Goal: Check status: Check status

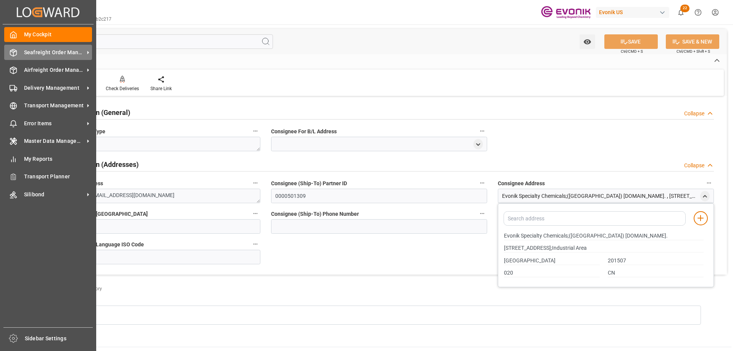
click at [49, 53] on span "Seafreight Order Management" at bounding box center [54, 53] width 60 height 8
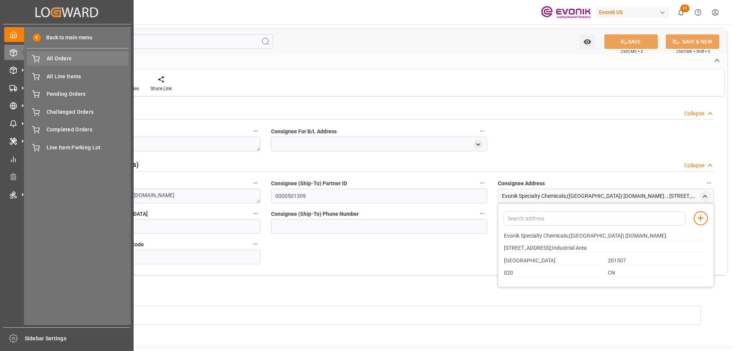
click at [79, 61] on span "All Orders" at bounding box center [88, 59] width 82 height 8
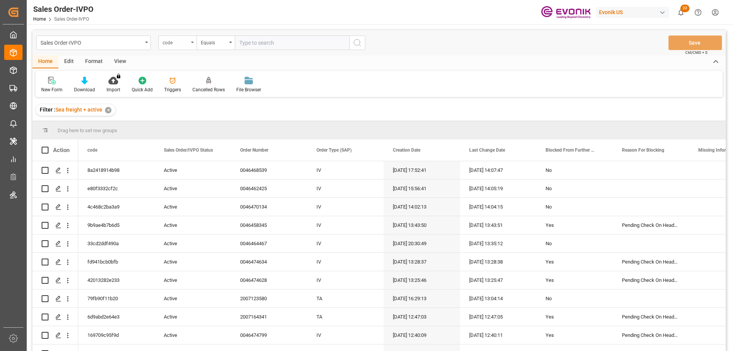
click at [184, 42] on div "code" at bounding box center [176, 41] width 26 height 9
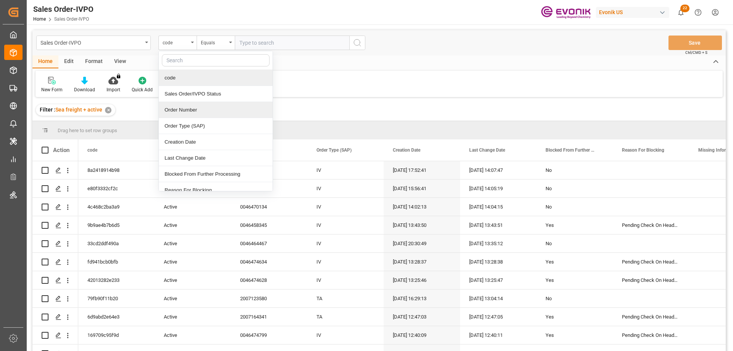
click at [180, 106] on div "Order Number" at bounding box center [216, 110] width 114 height 16
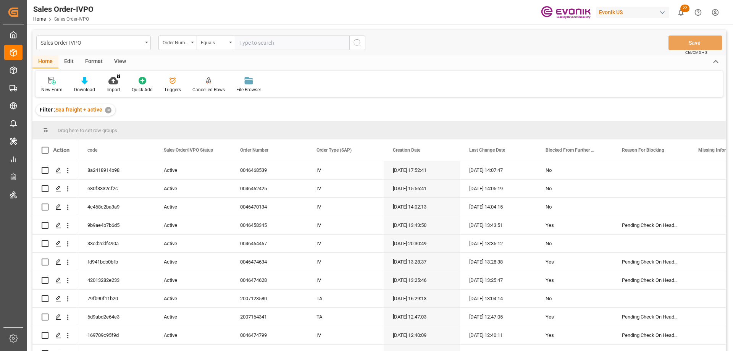
click at [260, 44] on input "text" at bounding box center [292, 43] width 115 height 15
paste input "0046457900"
type input "0046457900"
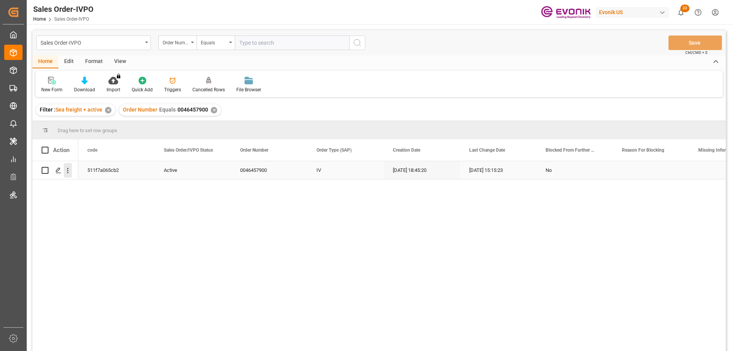
click at [68, 171] on icon "open menu" at bounding box center [68, 170] width 2 height 5
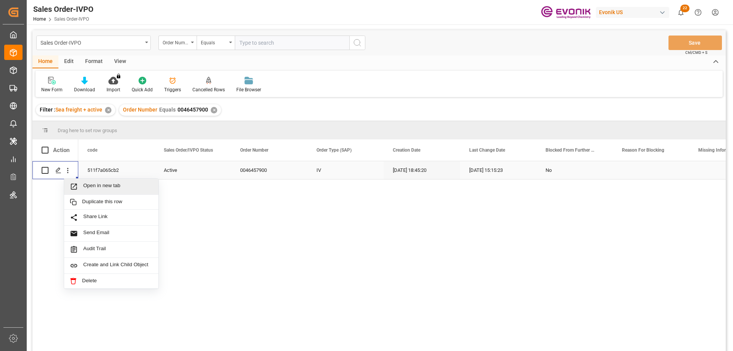
click at [98, 183] on span "Open in new tab" at bounding box center [118, 187] width 70 height 8
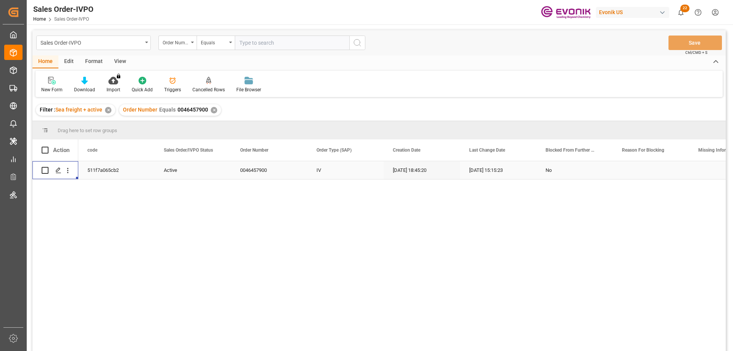
click at [288, 39] on input "text" at bounding box center [292, 43] width 115 height 15
paste input "2007079660"
type input "2007079660"
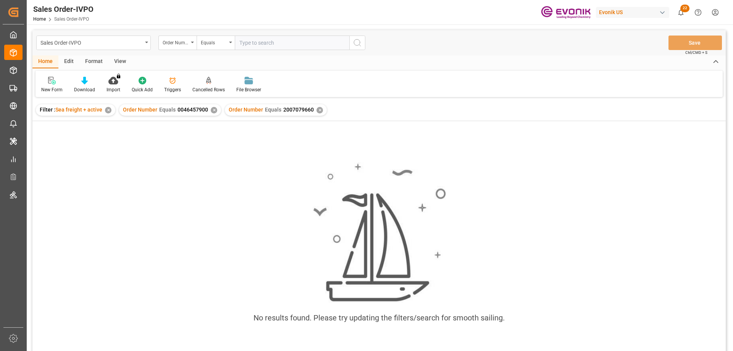
click at [214, 111] on div "✕" at bounding box center [214, 110] width 6 height 6
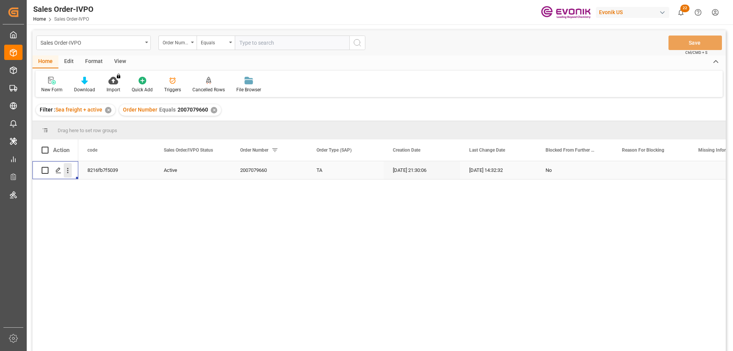
click at [67, 168] on icon "open menu" at bounding box center [68, 171] width 8 height 8
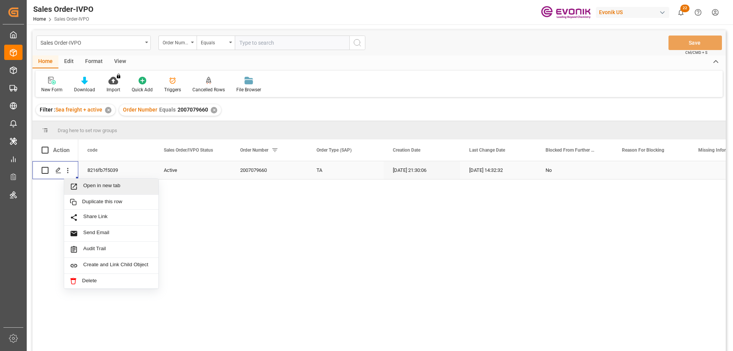
click at [91, 184] on span "Open in new tab" at bounding box center [118, 187] width 70 height 8
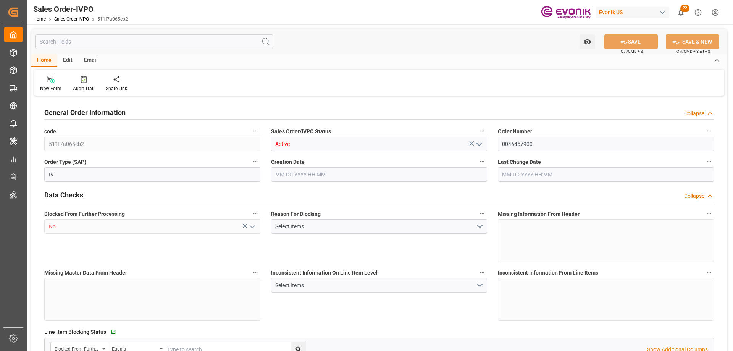
type input "JPYOK"
type input "0"
type input "1"
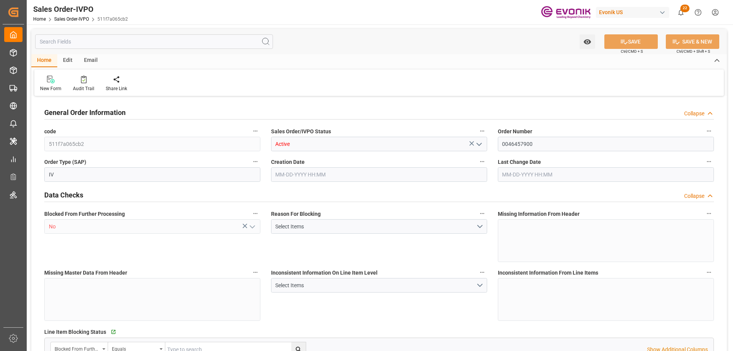
type input "16140"
type input "26.4204"
type input "17000"
type input "30"
type input "[DATE] 18:45"
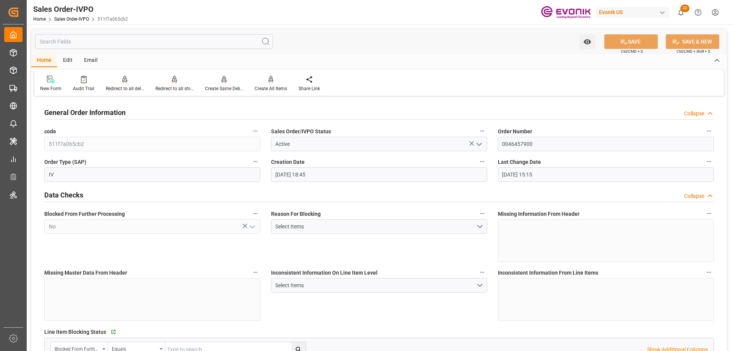
type input "[DATE] 15:15"
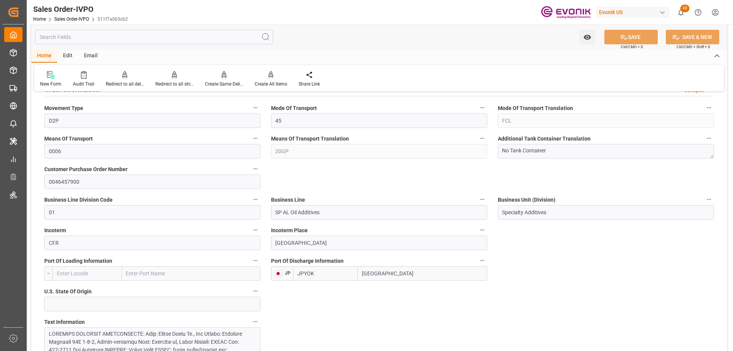
scroll to position [458, 0]
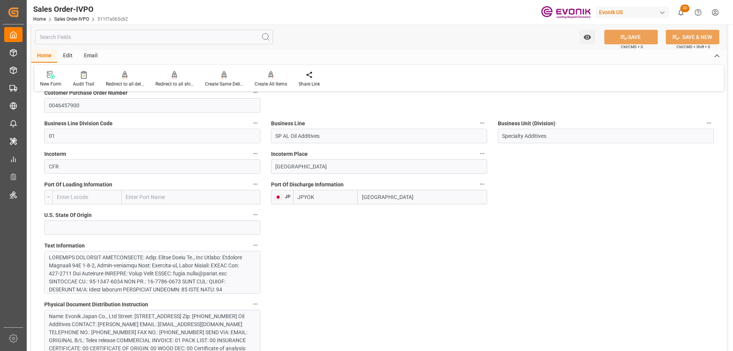
click at [115, 260] on div at bounding box center [149, 346] width 201 height 185
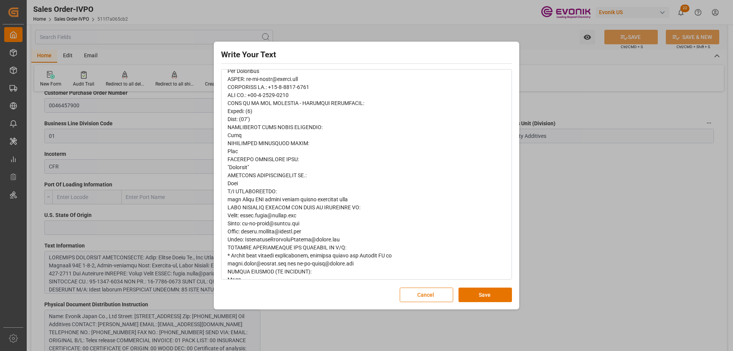
scroll to position [354, 0]
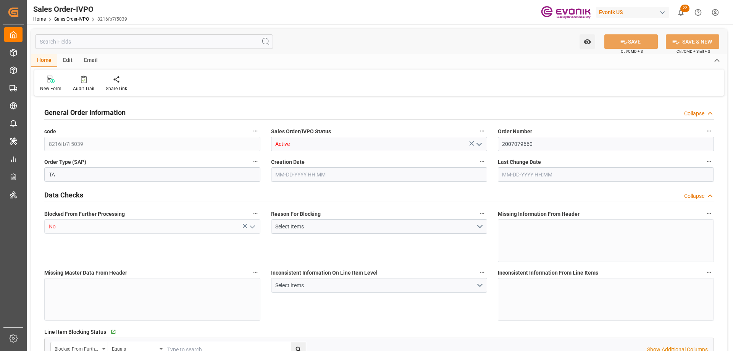
type input "BEANR"
type input "0"
type input "1"
type input "2"
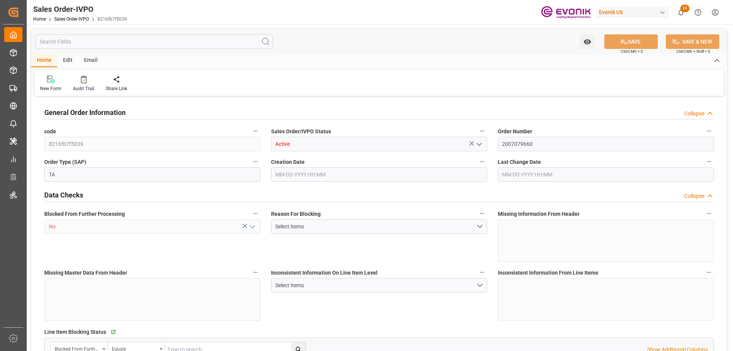
type input "19435.784"
type input "62.7342"
type input "19000"
type input "60"
type input "07-07-2025 21:30"
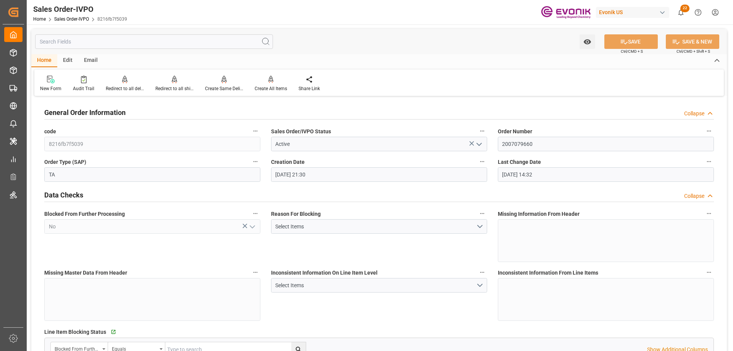
type input "08-19-2025 14:32"
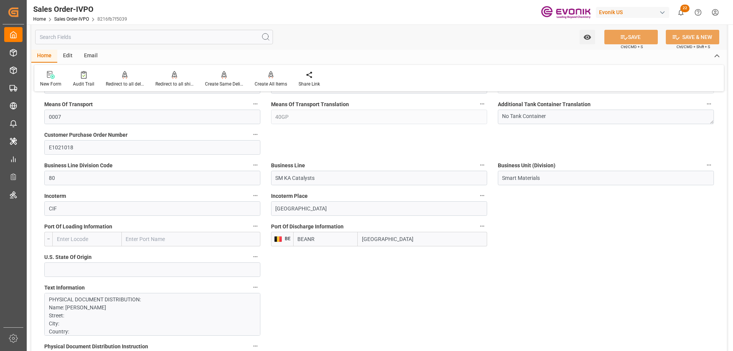
scroll to position [420, 0]
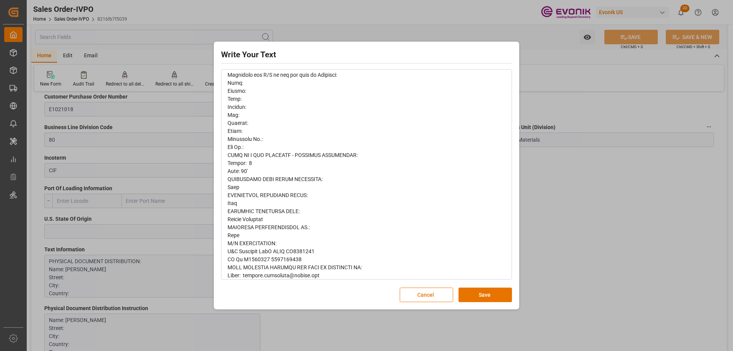
scroll to position [354, 0]
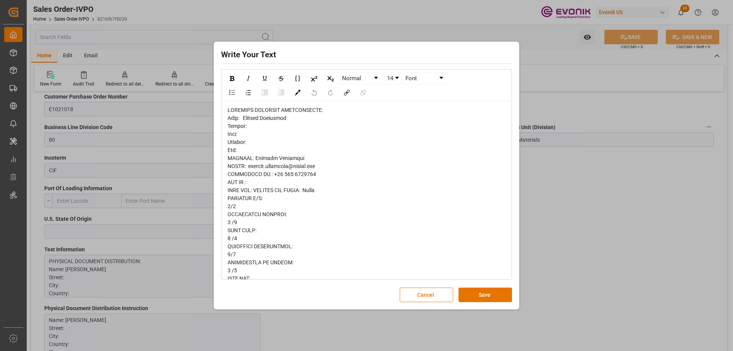
click at [532, 183] on div "Write Your Text Normal 14 Font Cancel Save" at bounding box center [366, 175] width 733 height 351
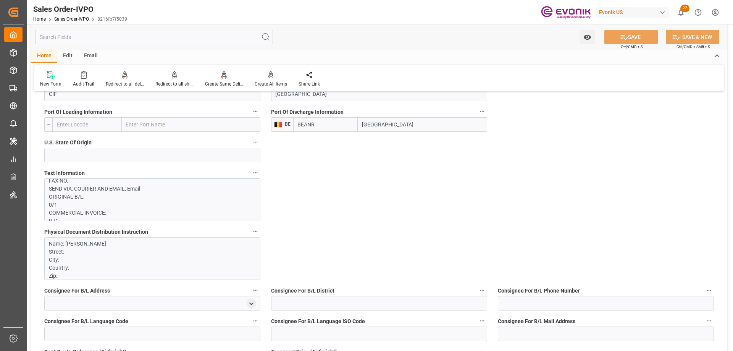
scroll to position [573, 0]
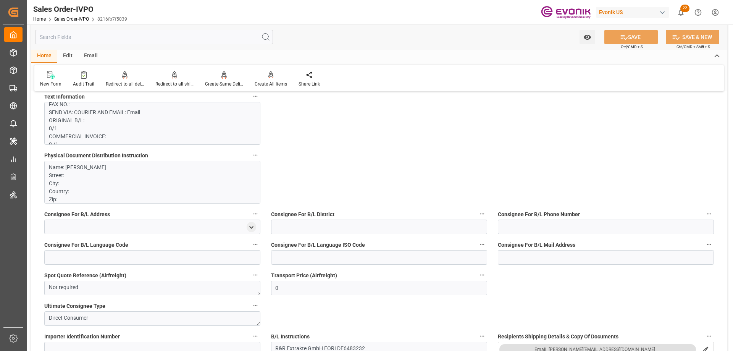
click at [178, 182] on p "Name: Kerstin Franzelin Street: City: Country: Zip: CONTACT: Kerstin Franzelin …" at bounding box center [149, 267] width 201 height 209
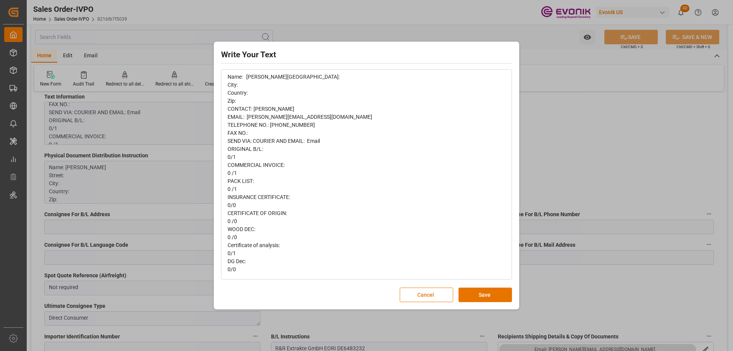
scroll to position [0, 0]
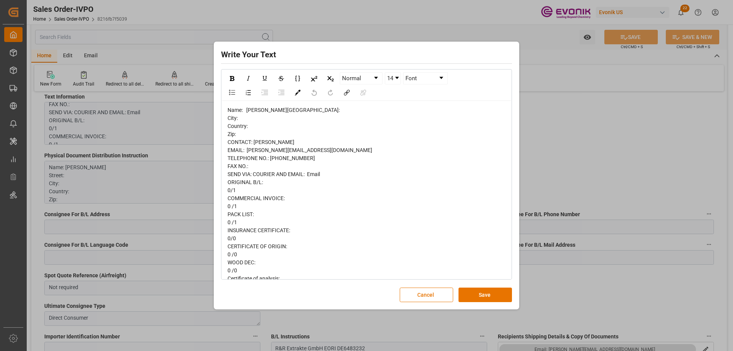
click at [540, 144] on div "Write Your Text Normal 14 Font Name: Kerstin Franzelin Street: City: Country: Z…" at bounding box center [366, 175] width 733 height 351
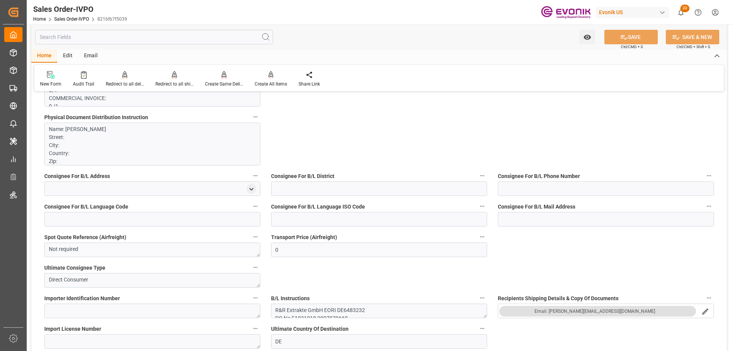
scroll to position [38, 0]
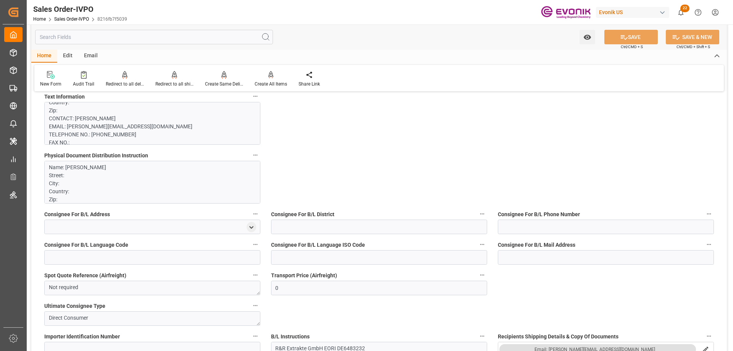
click at [144, 126] on p "PHYSICAL DOCUMENT DISTRIBUTION: Name: Kerstin Franzelin Street: City: Country: …" at bounding box center [149, 326] width 201 height 521
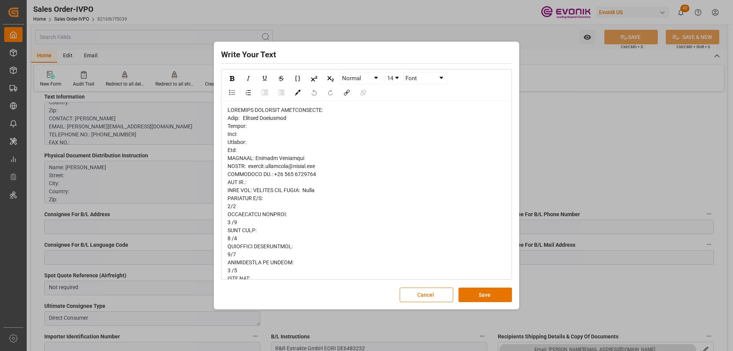
click at [295, 328] on div "Write Your Text Normal 14 Font Cancel Save" at bounding box center [366, 175] width 733 height 351
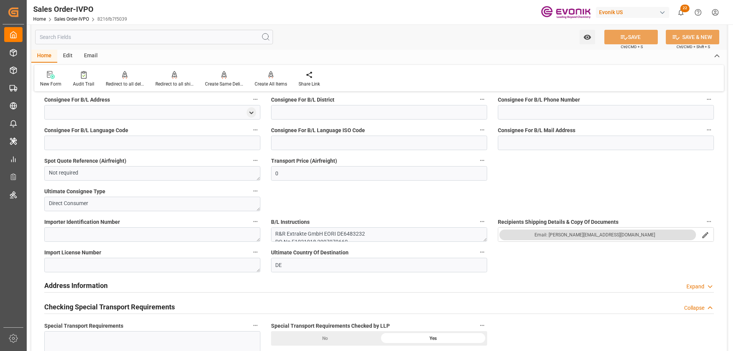
scroll to position [764, 0]
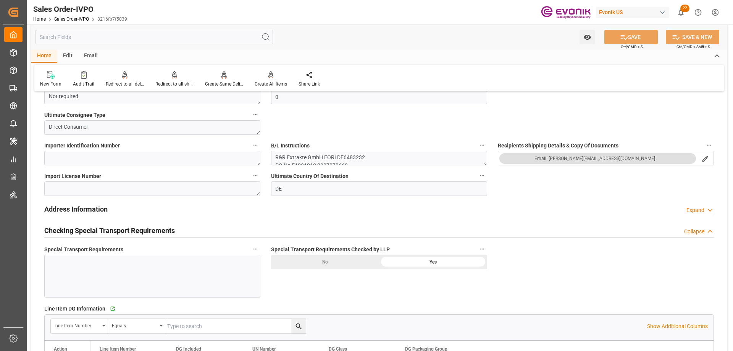
click at [29, 246] on div "Watch Option SAVE Ctrl/CMD + S SAVE & NEW Ctrl/CMD + Shift + S Home Edit Email …" at bounding box center [379, 171] width 705 height 1823
click at [259, 249] on button "Special Transport Requirements" at bounding box center [256, 249] width 10 height 10
click at [268, 246] on li "Audits" at bounding box center [270, 249] width 39 height 13
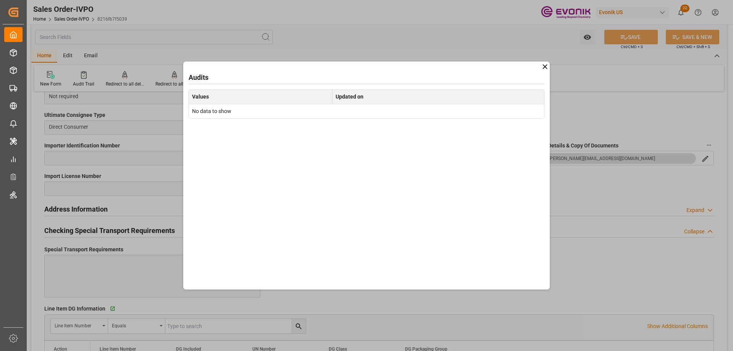
click at [547, 66] on icon at bounding box center [545, 67] width 8 height 8
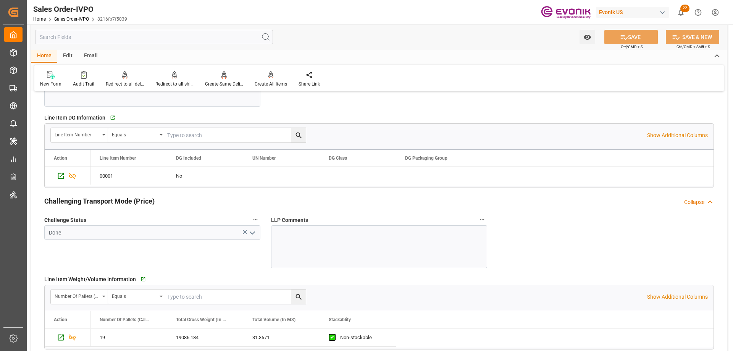
scroll to position [726, 0]
